Goal: Submit feedback/report problem

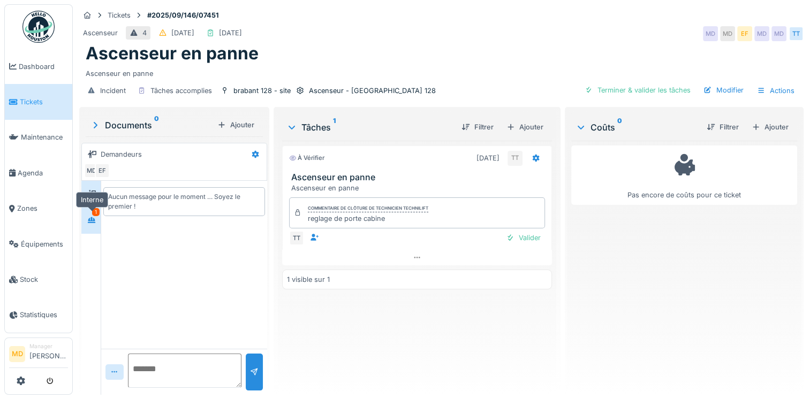
click at [91, 219] on icon at bounding box center [91, 220] width 7 height 6
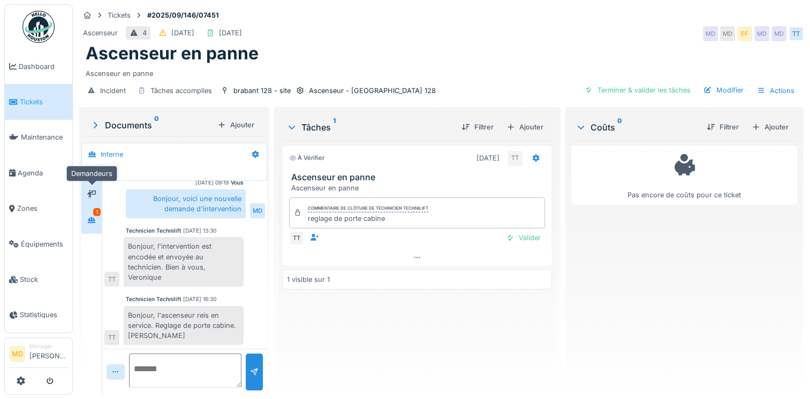
click at [96, 191] on div at bounding box center [91, 193] width 16 height 13
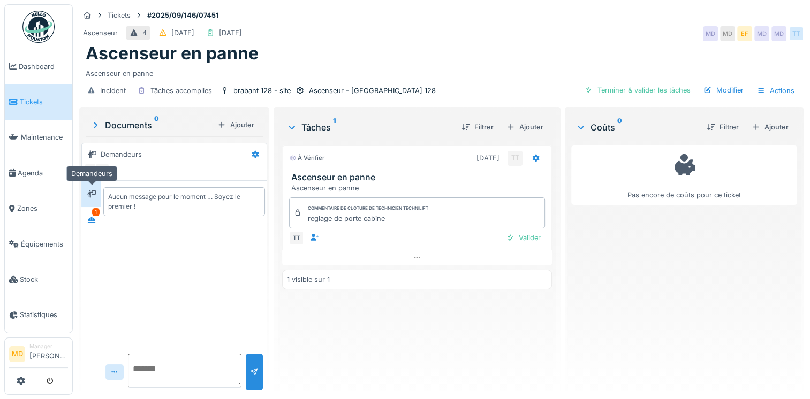
scroll to position [0, 0]
click at [95, 214] on div at bounding box center [91, 220] width 16 height 13
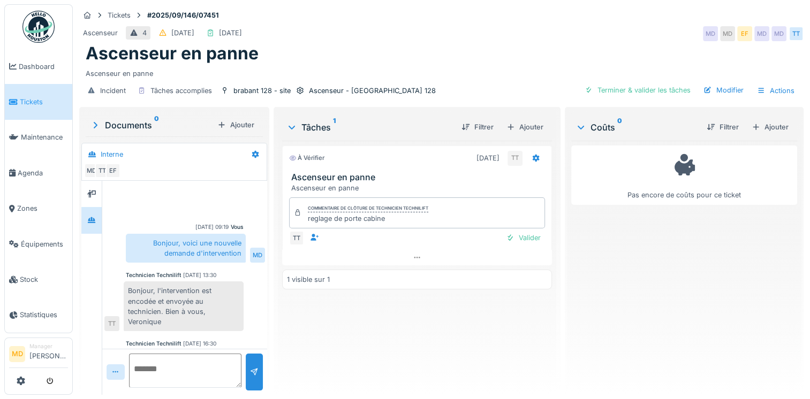
scroll to position [44, 0]
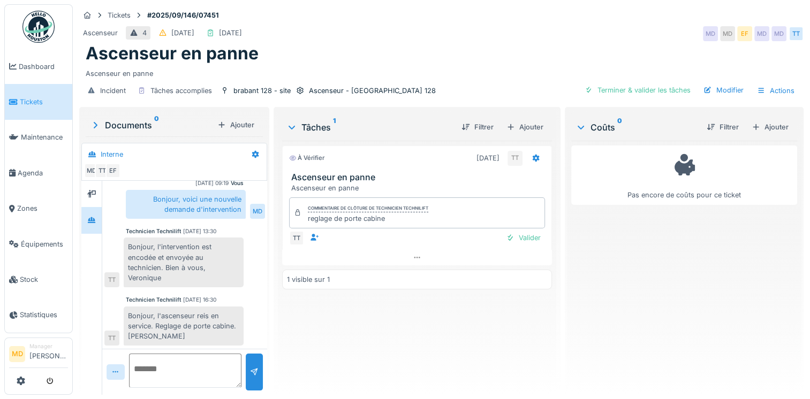
click at [185, 376] on textarea at bounding box center [185, 371] width 112 height 34
type textarea "**********"
click at [250, 370] on div at bounding box center [254, 372] width 9 height 10
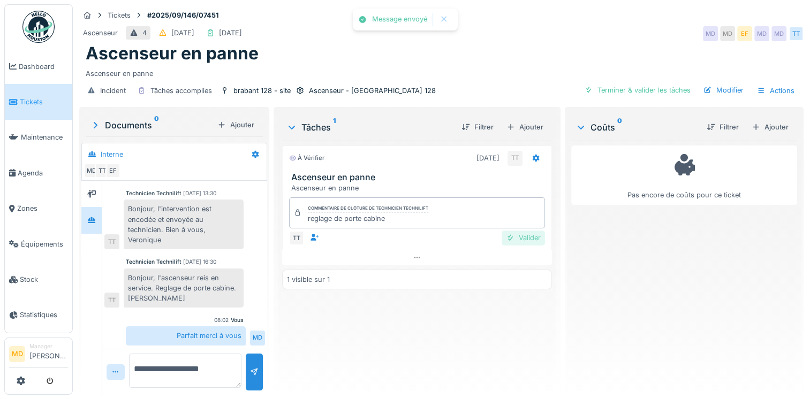
click at [517, 234] on div "Valider" at bounding box center [522, 238] width 43 height 14
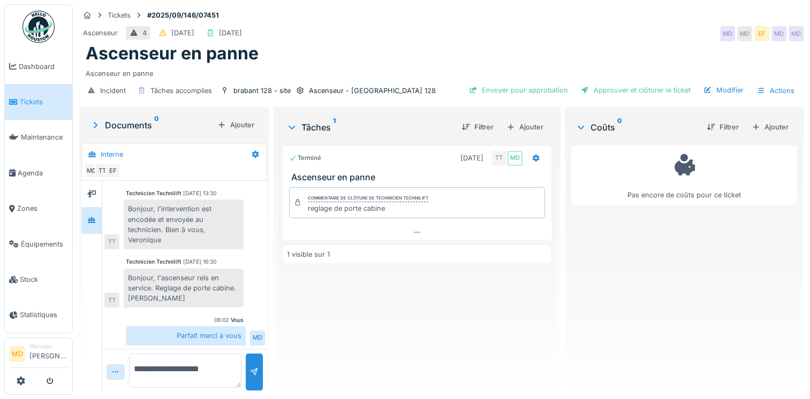
scroll to position [8, 0]
click at [30, 173] on span "Agenda" at bounding box center [43, 173] width 50 height 10
